Goal: Task Accomplishment & Management: Complete application form

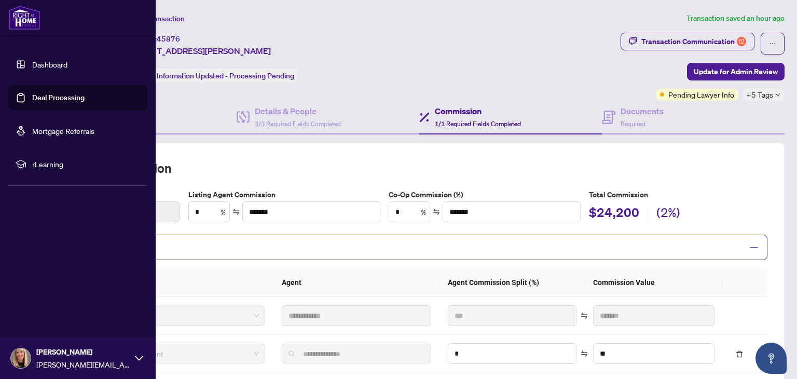
click at [32, 93] on link "Deal Processing" at bounding box center [58, 97] width 52 height 9
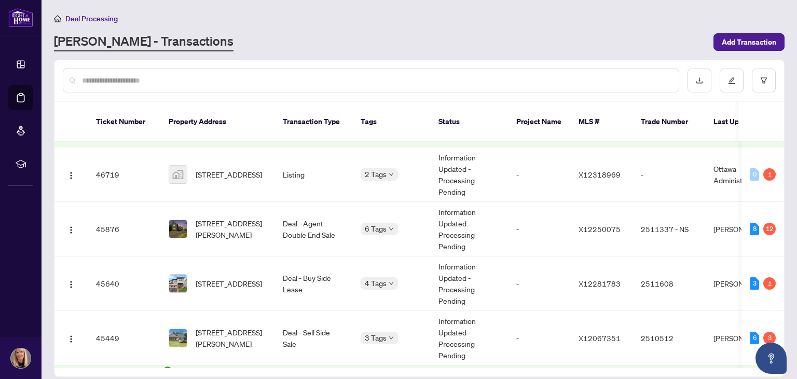
scroll to position [208, 0]
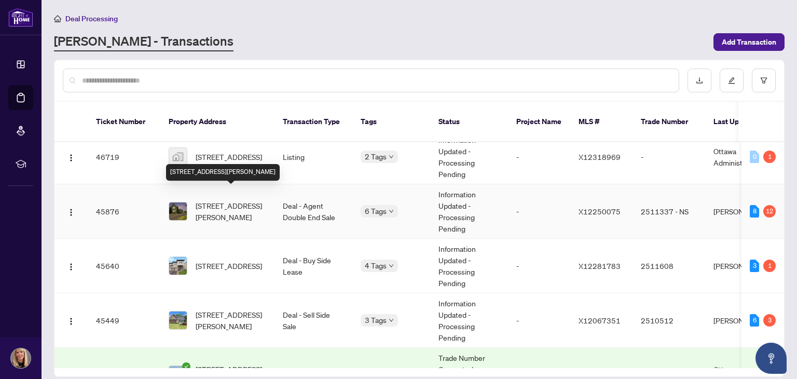
click at [225, 200] on span "[STREET_ADDRESS][PERSON_NAME]" at bounding box center [231, 211] width 71 height 23
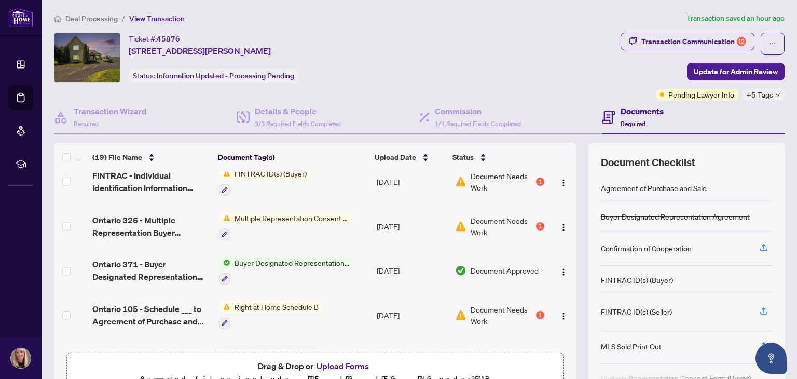
scroll to position [519, 0]
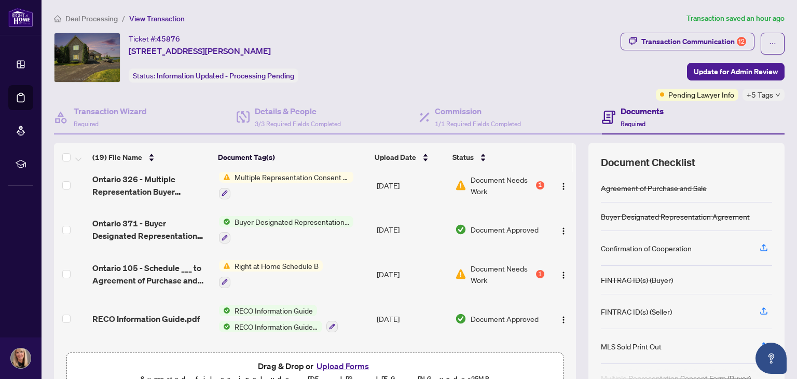
click at [306, 175] on span "Multiple Representation Consent Form (Buyer)" at bounding box center [291, 176] width 123 height 11
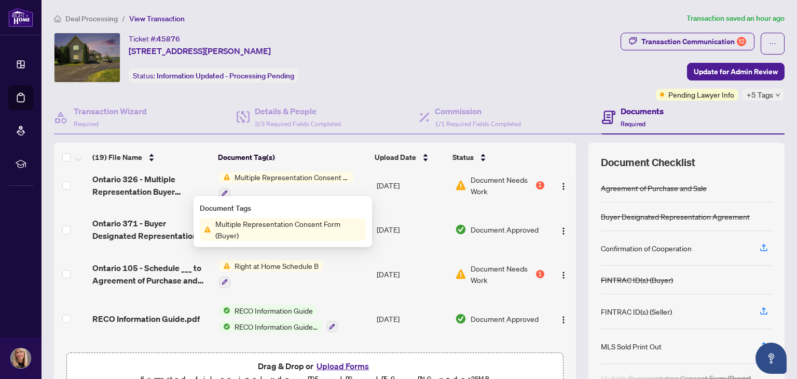
click at [348, 163] on th "Document Tag(s)" at bounding box center [292, 157] width 157 height 29
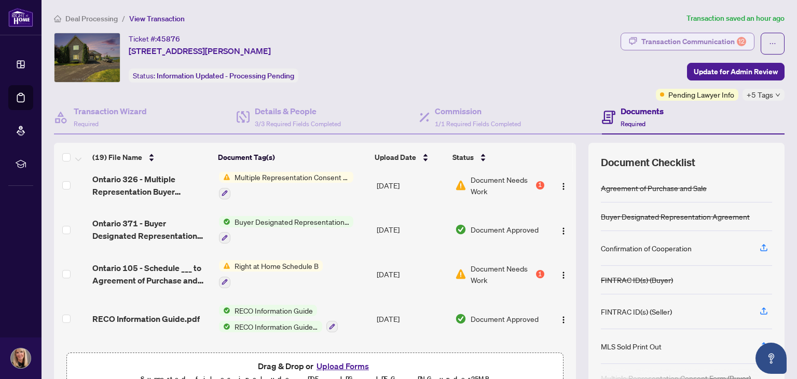
click at [655, 43] on div "Transaction Communication 12" at bounding box center [694, 41] width 105 height 17
type textarea "**********"
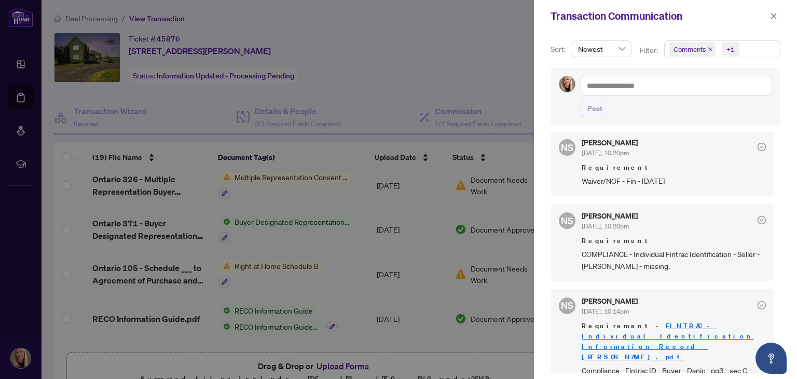
scroll to position [727, 0]
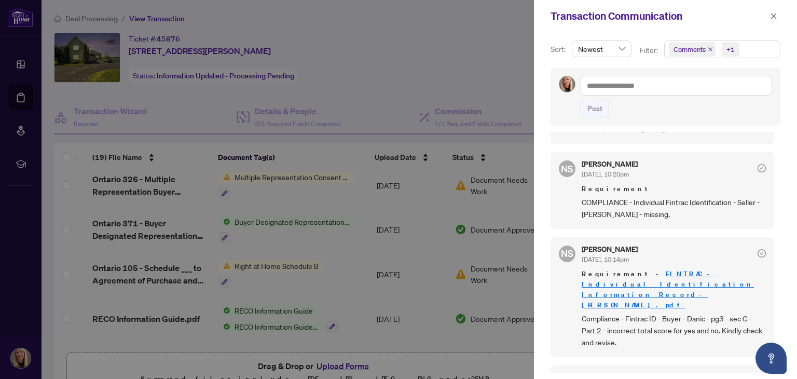
click at [399, 68] on div at bounding box center [398, 189] width 797 height 379
click at [771, 17] on icon "close" at bounding box center [773, 15] width 7 height 7
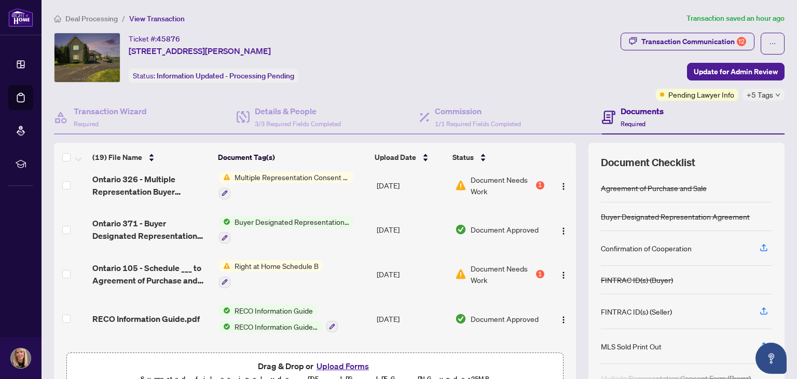
click at [337, 366] on button "Upload Forms" at bounding box center [342, 365] width 59 height 13
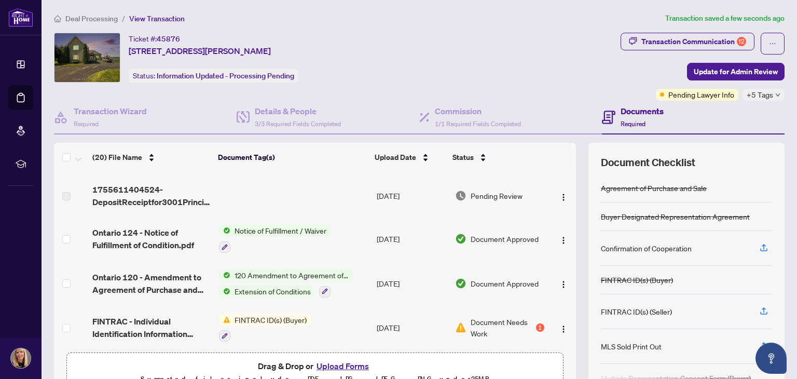
scroll to position [363, 0]
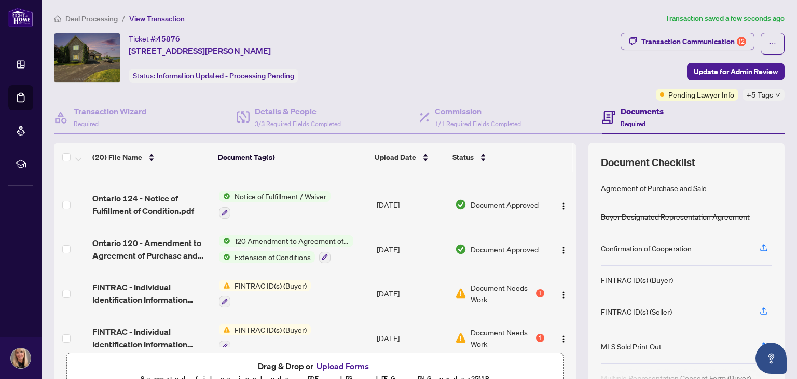
click at [336, 365] on button "Upload Forms" at bounding box center [342, 365] width 59 height 13
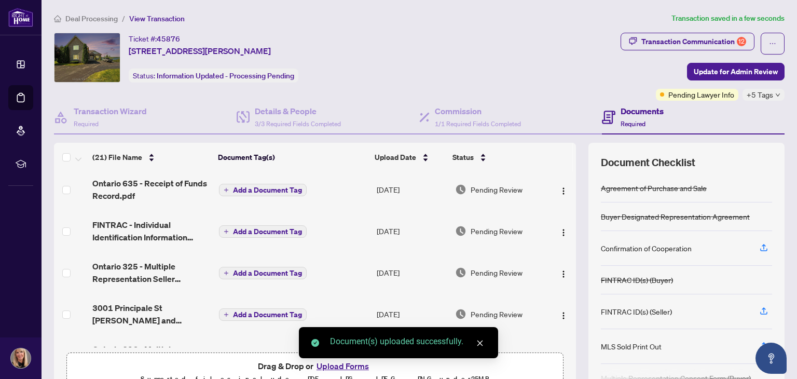
scroll to position [0, 0]
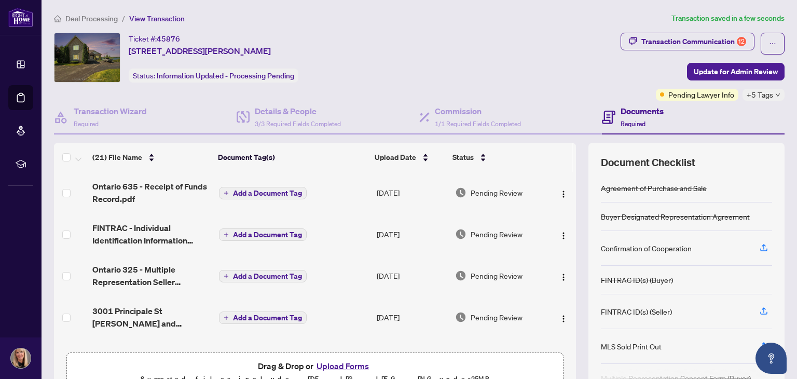
click at [264, 191] on span "Add a Document Tag" at bounding box center [267, 192] width 69 height 7
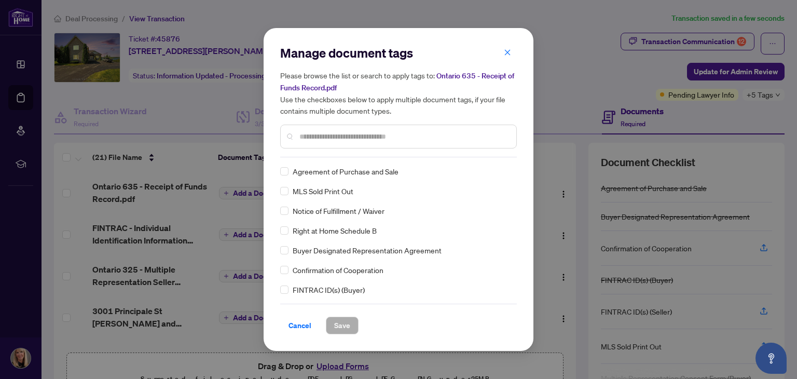
click at [354, 135] on input "text" at bounding box center [403, 136] width 209 height 11
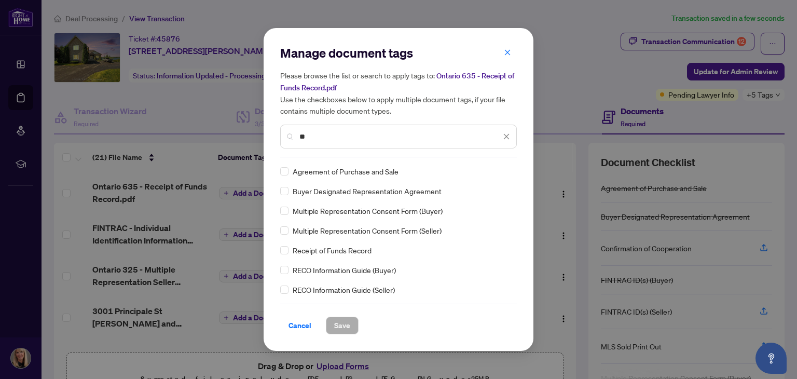
type input "**"
click at [348, 324] on span "Save" at bounding box center [342, 325] width 16 height 17
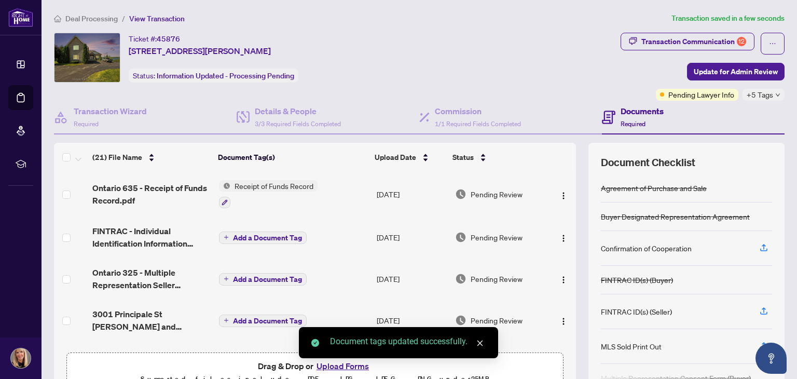
click at [251, 234] on span "Add a Document Tag" at bounding box center [267, 237] width 69 height 7
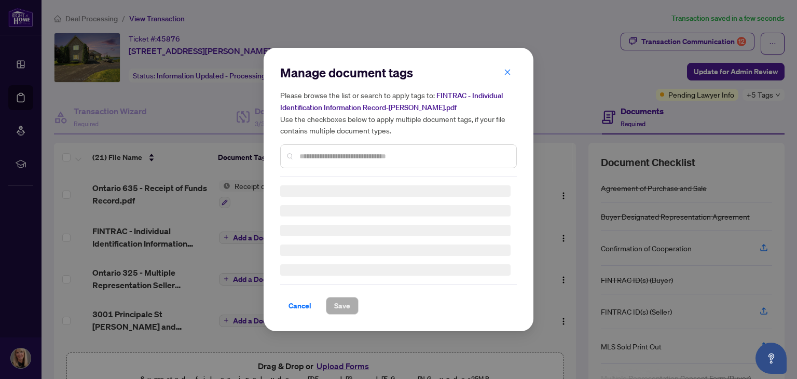
click at [316, 152] on div "Manage document tags Please browse the list or search to apply tags to: FINTRAC…" at bounding box center [398, 120] width 237 height 113
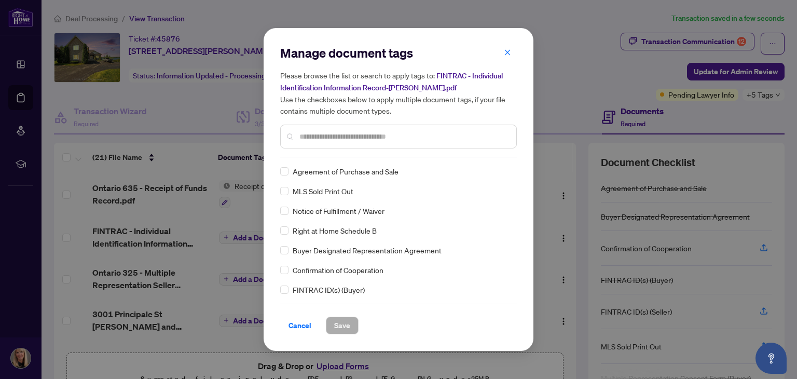
click at [327, 131] on input "text" at bounding box center [403, 136] width 209 height 11
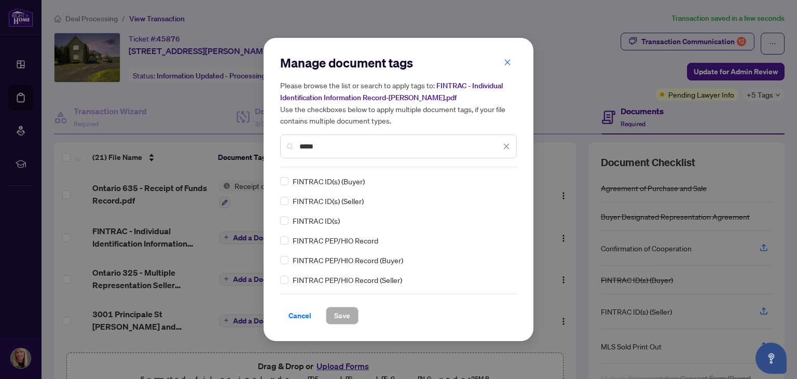
type input "*****"
click at [343, 312] on span "Save" at bounding box center [342, 315] width 16 height 17
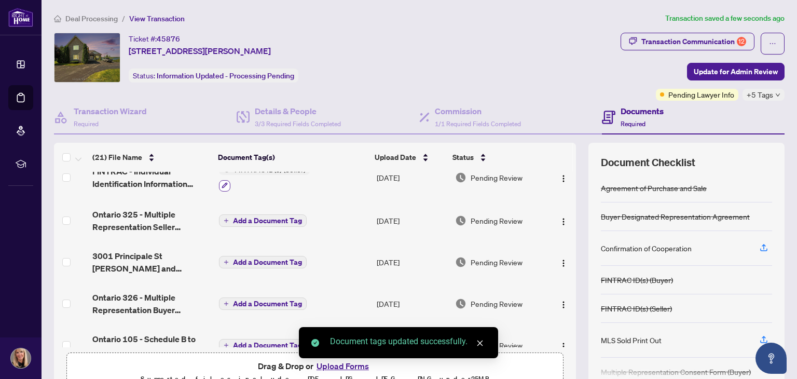
scroll to position [104, 0]
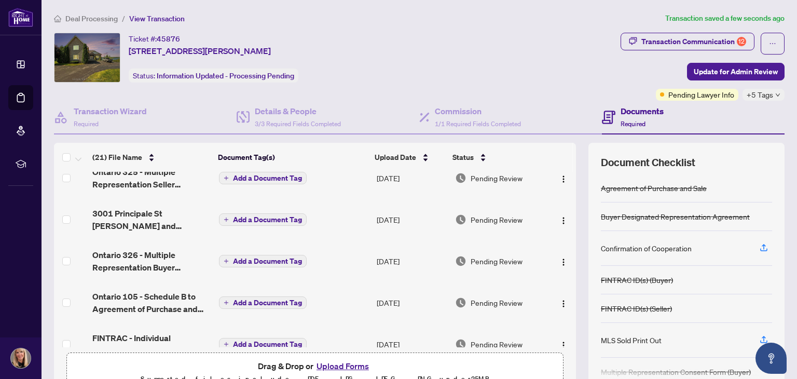
click at [271, 176] on span "Add a Document Tag" at bounding box center [267, 177] width 69 height 7
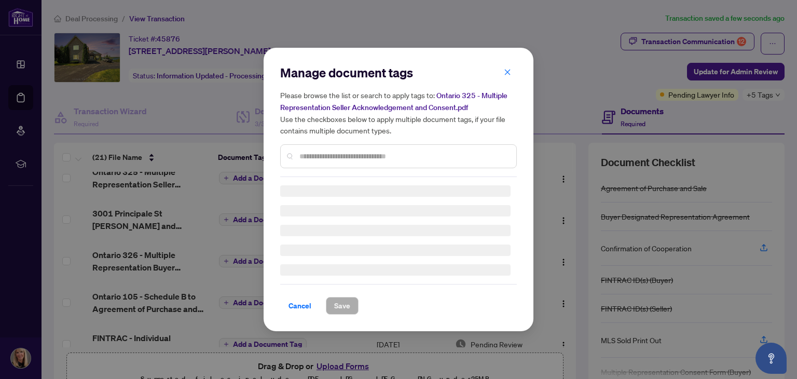
click at [326, 151] on input "text" at bounding box center [403, 156] width 209 height 11
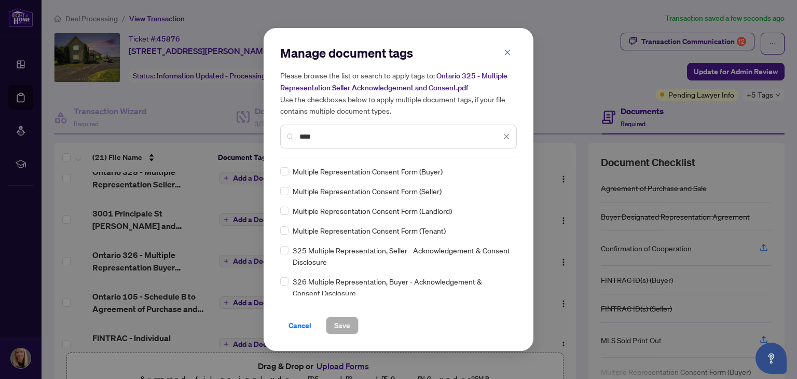
type input "****"
click at [290, 189] on div "Multiple Representation Consent Form (Seller)" at bounding box center [395, 190] width 230 height 11
click at [347, 324] on span "Save" at bounding box center [342, 325] width 16 height 17
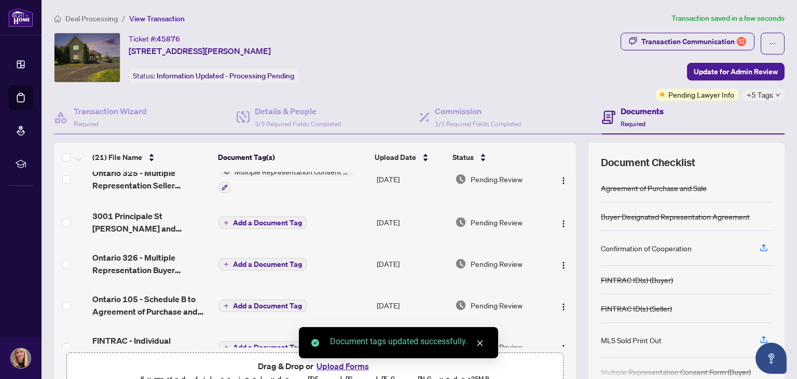
click at [249, 220] on span "Add a Document Tag" at bounding box center [267, 222] width 69 height 7
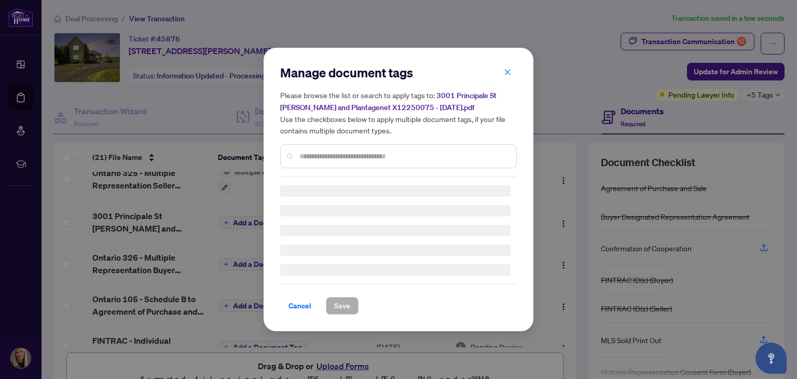
click at [322, 154] on div "Manage document tags Please browse the list or search to apply tags to: 3001 Pr…" at bounding box center [398, 120] width 237 height 113
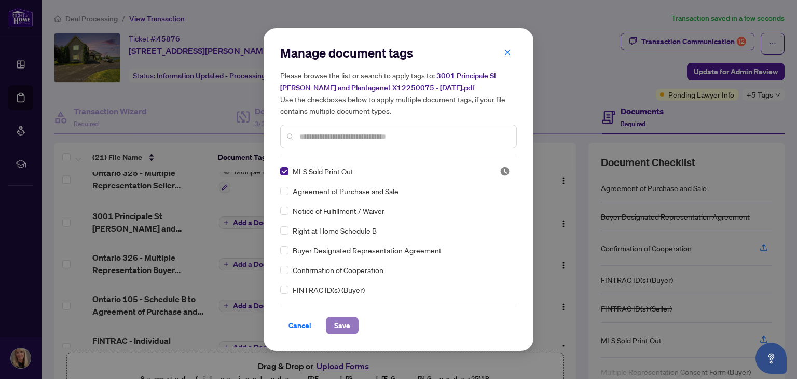
click at [340, 320] on span "Save" at bounding box center [342, 325] width 16 height 17
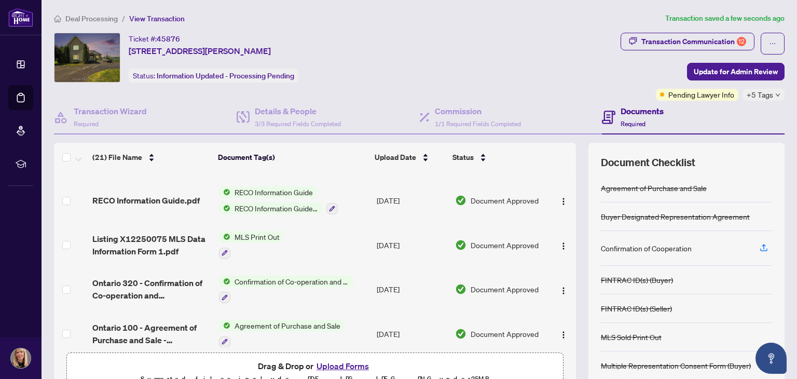
scroll to position [733, 0]
click at [721, 72] on span "Update for Admin Review" at bounding box center [736, 71] width 84 height 17
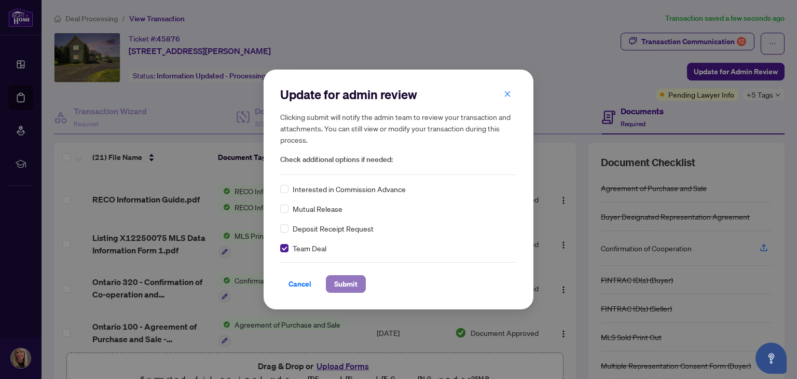
click at [352, 283] on span "Submit" at bounding box center [345, 284] width 23 height 17
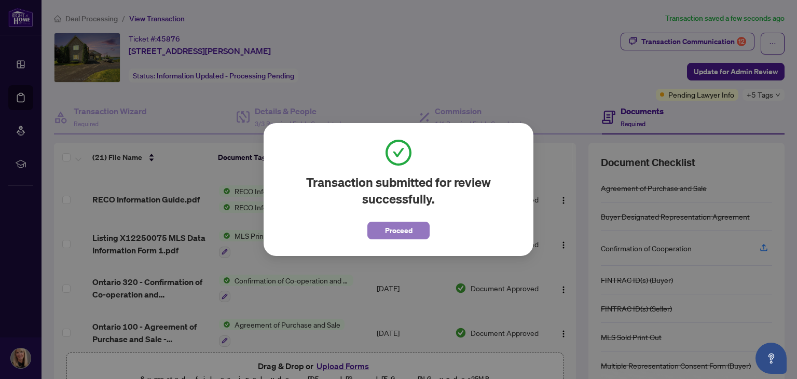
click at [402, 231] on span "Proceed" at bounding box center [399, 230] width 28 height 17
